Goal: Information Seeking & Learning: Learn about a topic

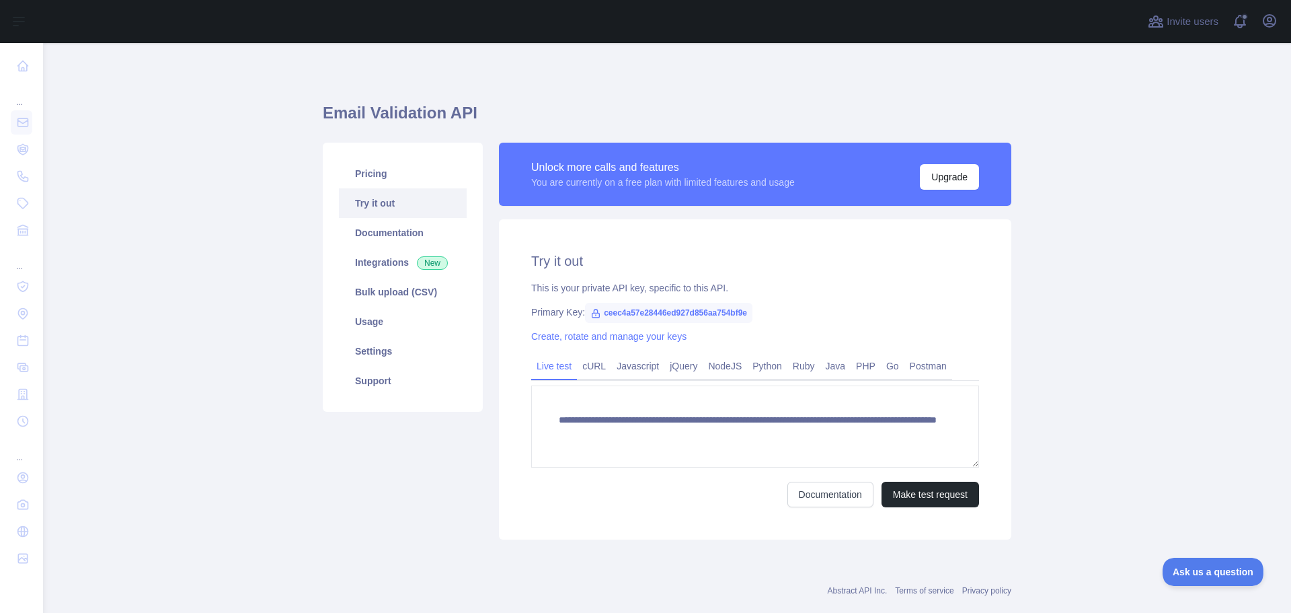
click at [386, 196] on link "Try it out" at bounding box center [403, 203] width 128 height 30
click at [383, 239] on link "Documentation" at bounding box center [403, 233] width 128 height 30
click at [382, 176] on link "Pricing" at bounding box center [403, 174] width 128 height 30
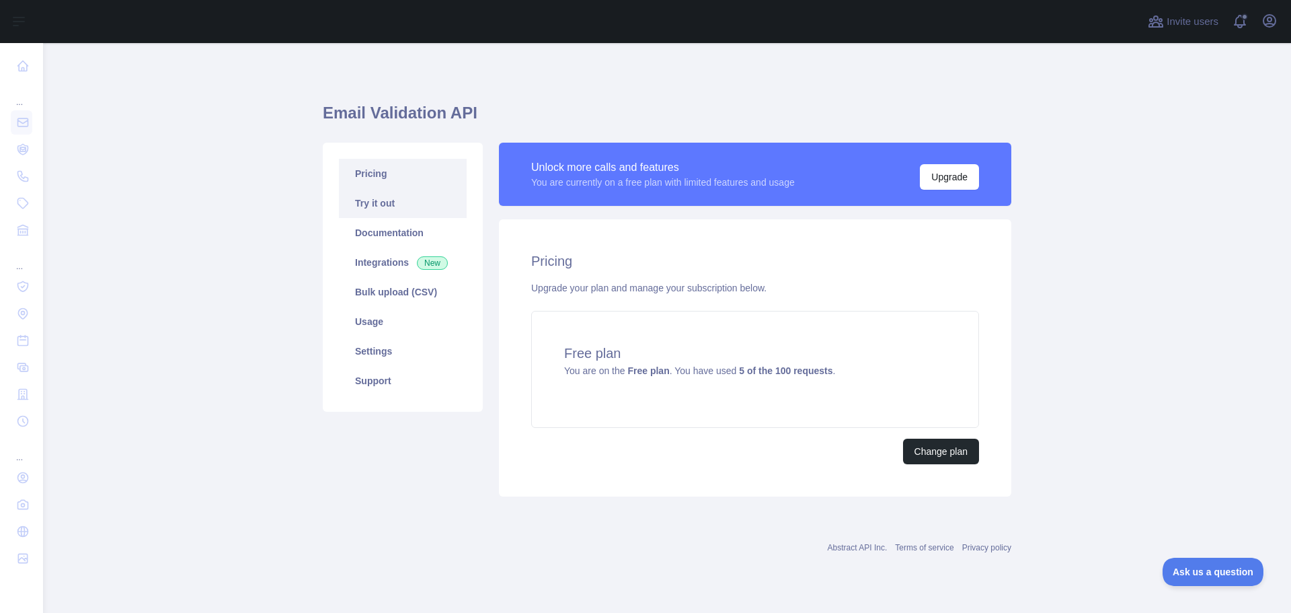
click at [385, 203] on link "Try it out" at bounding box center [403, 203] width 128 height 30
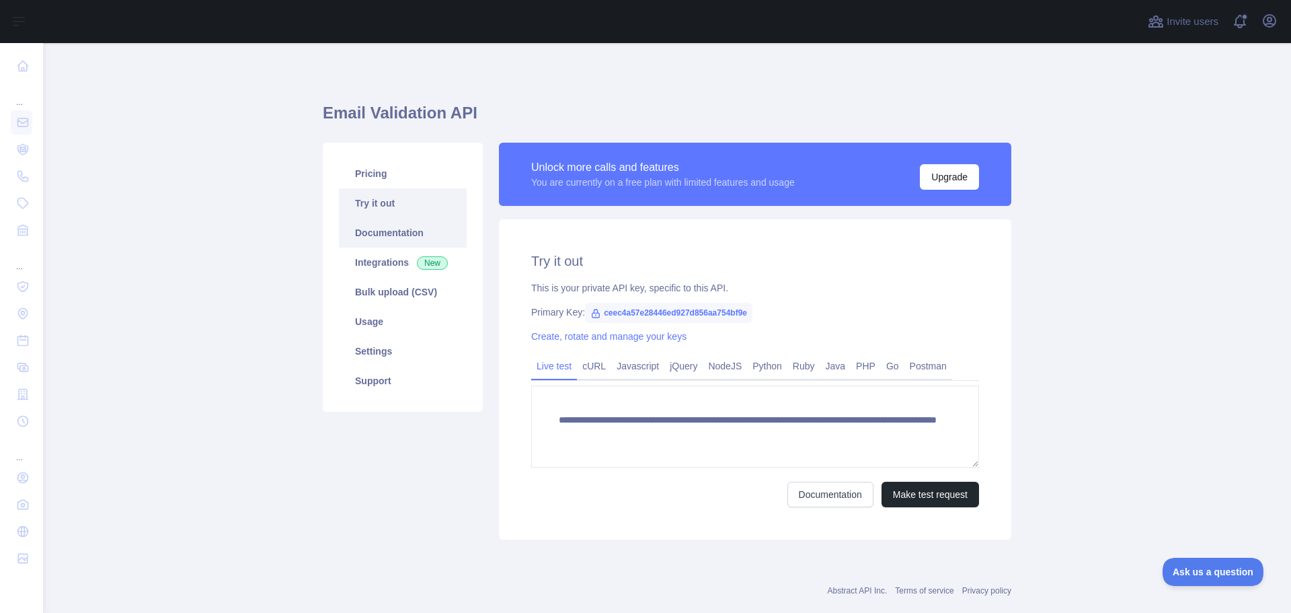
click at [383, 219] on link "Documentation" at bounding box center [403, 233] width 128 height 30
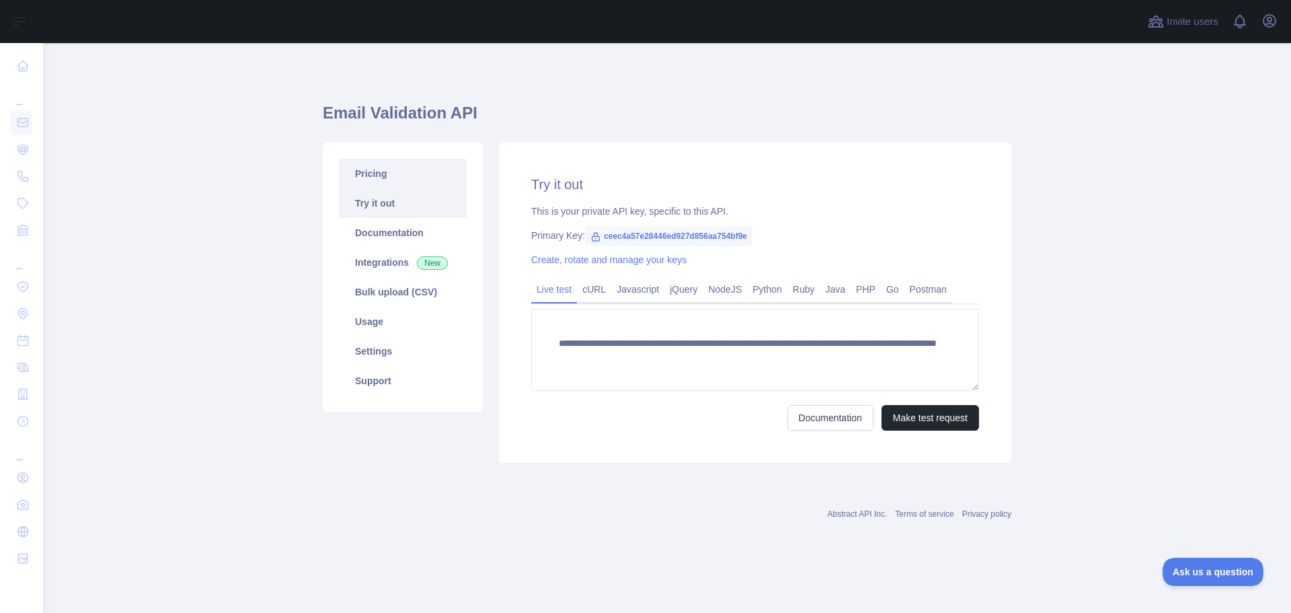
click at [377, 183] on link "Pricing" at bounding box center [403, 174] width 128 height 30
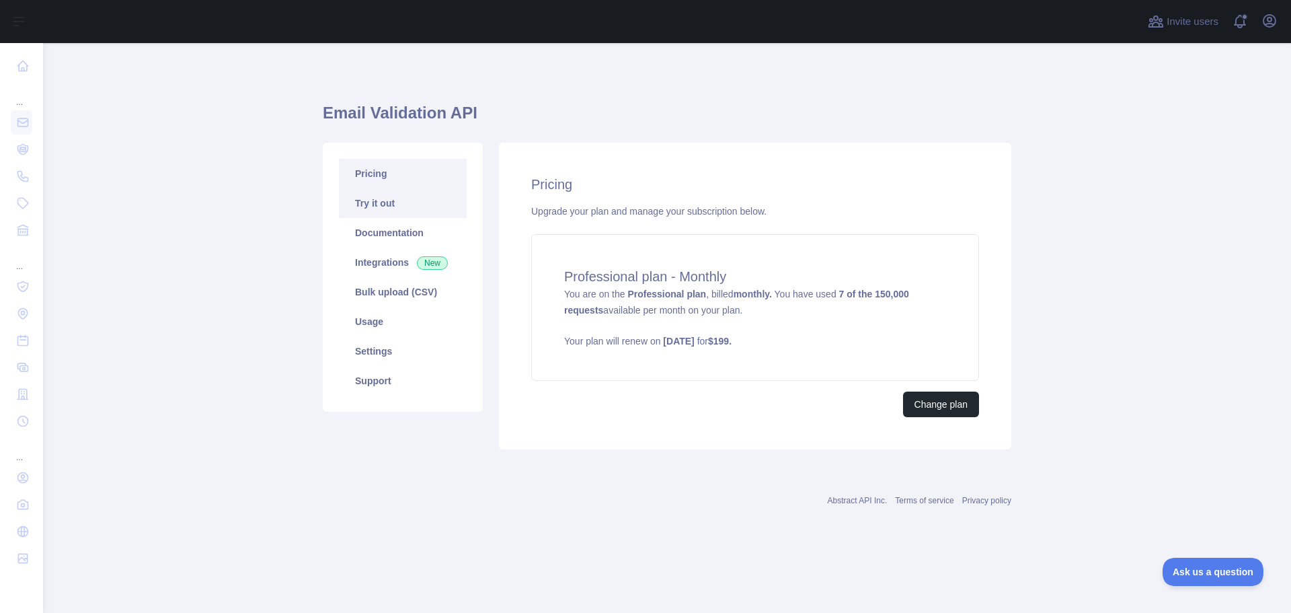
click at [385, 201] on link "Try it out" at bounding box center [403, 203] width 128 height 30
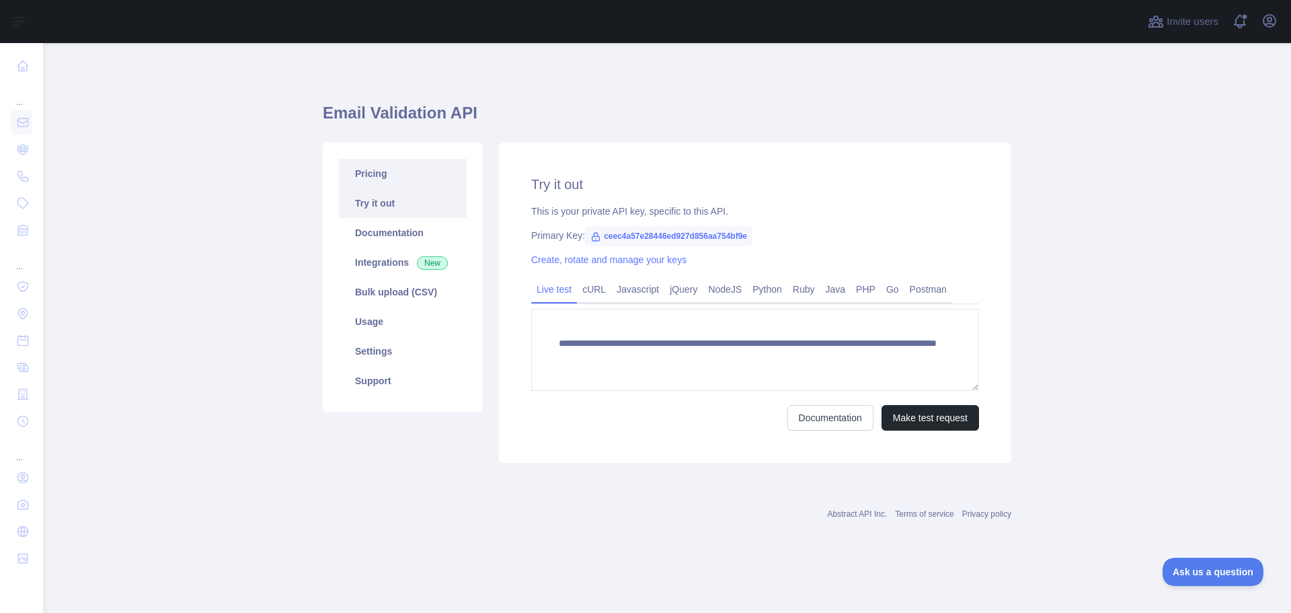
click at [380, 188] on link "Pricing" at bounding box center [403, 174] width 128 height 30
